Goal: Find contact information: Obtain details needed to contact an individual or organization

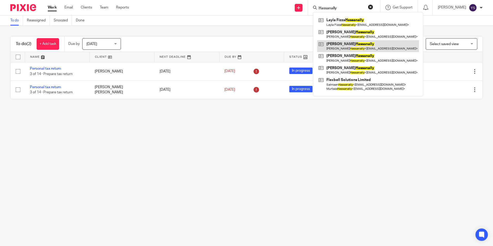
type input "Hassanally"
click at [343, 46] on link at bounding box center [368, 46] width 102 height 12
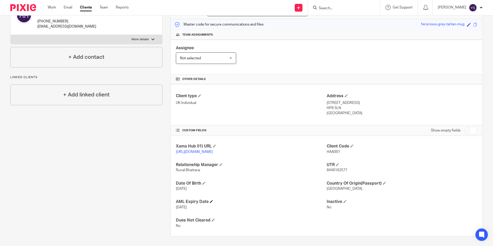
scroll to position [68, 0]
drag, startPoint x: 324, startPoint y: 169, endPoint x: 347, endPoint y: 171, distance: 22.5
click at [347, 171] on p "8446162577" at bounding box center [402, 169] width 151 height 5
copy span "8446162577"
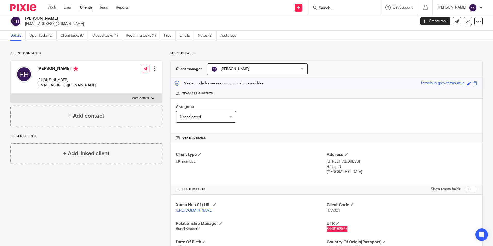
scroll to position [0, 0]
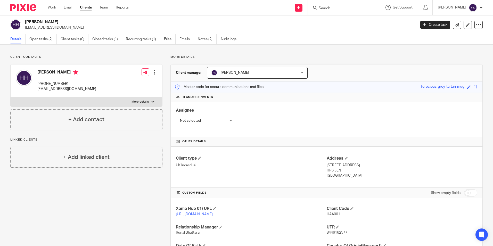
click at [332, 8] on input "Search" at bounding box center [341, 8] width 46 height 5
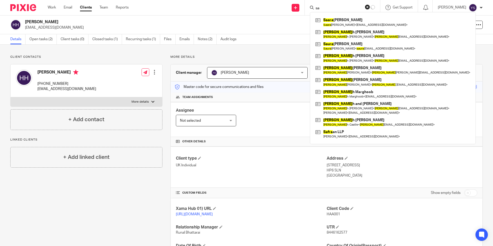
type input "s"
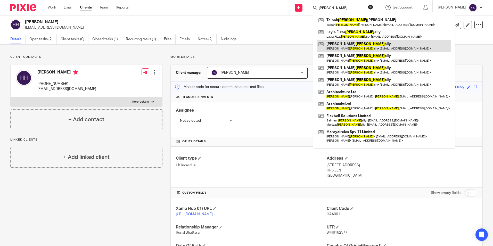
type input "[PERSON_NAME]"
click at [349, 45] on link at bounding box center [384, 46] width 134 height 12
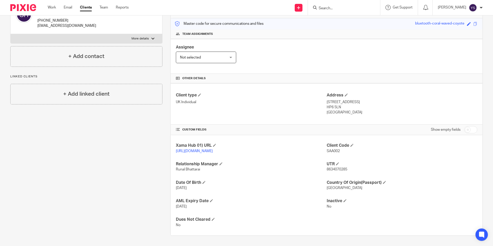
scroll to position [68, 0]
drag, startPoint x: 324, startPoint y: 168, endPoint x: 346, endPoint y: 169, distance: 21.4
click at [346, 169] on p "8634070285" at bounding box center [402, 169] width 151 height 5
copy span "8634070285"
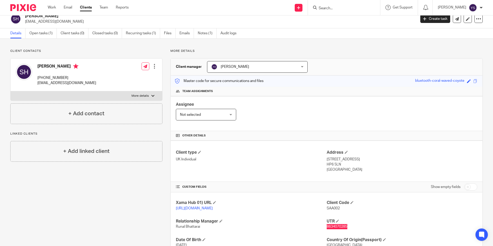
scroll to position [0, 0]
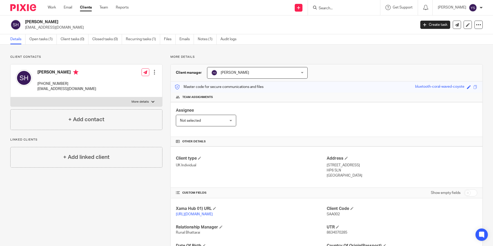
click at [341, 6] on input "Search" at bounding box center [341, 8] width 46 height 5
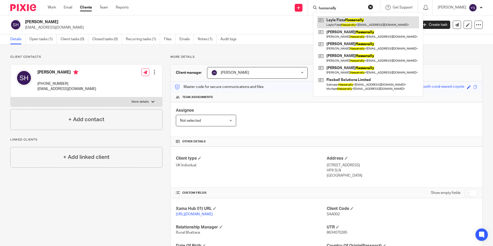
type input "hassanally"
click at [344, 19] on link at bounding box center [368, 22] width 102 height 12
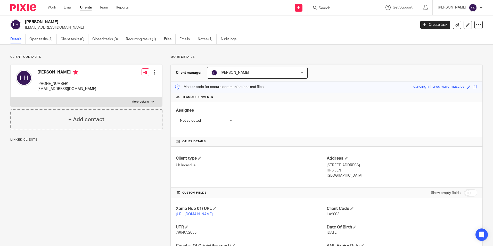
scroll to position [50, 0]
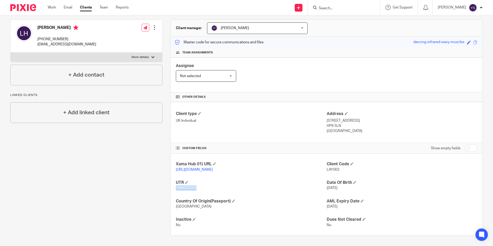
drag, startPoint x: 175, startPoint y: 188, endPoint x: 195, endPoint y: 188, distance: 20.4
click at [195, 188] on span "7964052055" at bounding box center [186, 188] width 21 height 4
copy span "7964052055"
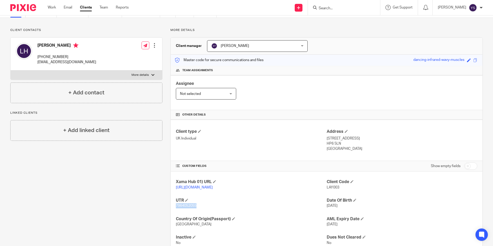
scroll to position [0, 0]
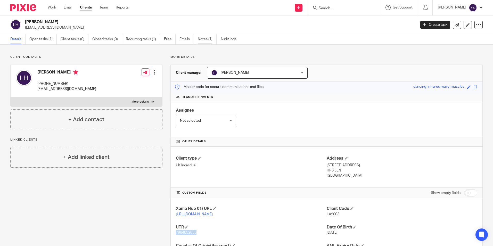
click at [204, 41] on link "Notes (1)" at bounding box center [207, 39] width 19 height 10
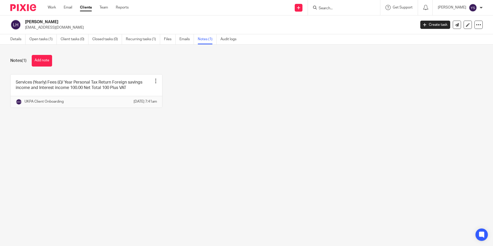
click at [359, 10] on input "Search" at bounding box center [341, 8] width 46 height 5
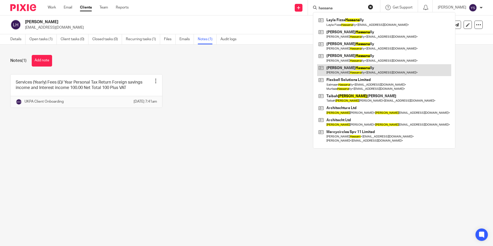
type input "hassana"
click at [358, 69] on link at bounding box center [384, 70] width 134 height 12
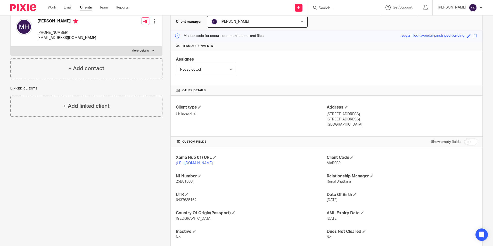
scroll to position [52, 0]
drag, startPoint x: 175, startPoint y: 205, endPoint x: 198, endPoint y: 207, distance: 23.4
click at [198, 202] on p "6437635162" at bounding box center [251, 199] width 151 height 5
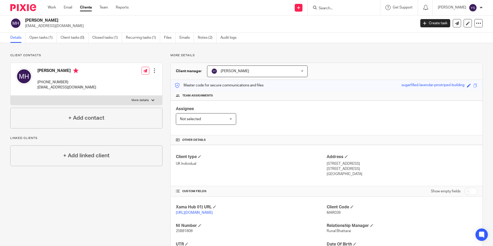
scroll to position [0, 0]
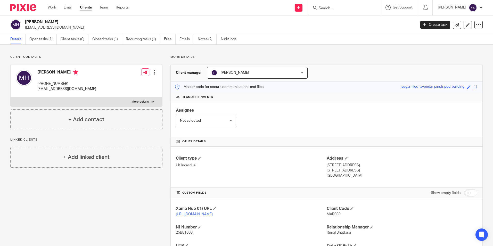
click at [333, 108] on div "Assignee Not selected Not selected Not selected [PERSON_NAME] [PERSON_NAME] [PE…" at bounding box center [327, 119] width 312 height 35
